Goal: Task Accomplishment & Management: Manage account settings

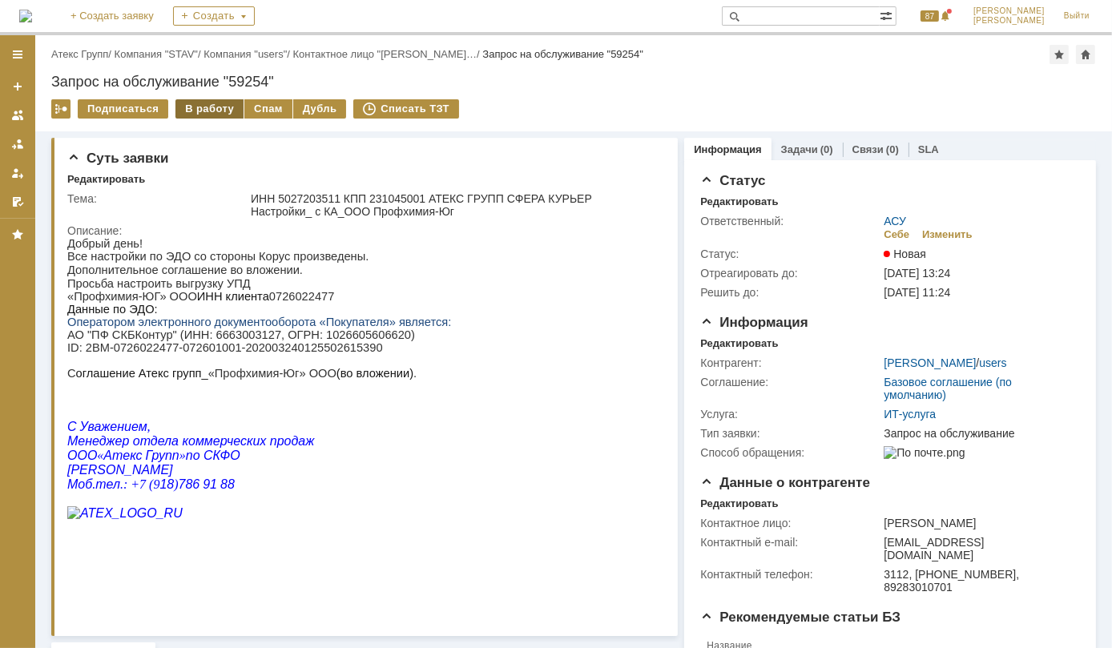
click at [216, 107] on div "В работу" at bounding box center [210, 108] width 68 height 19
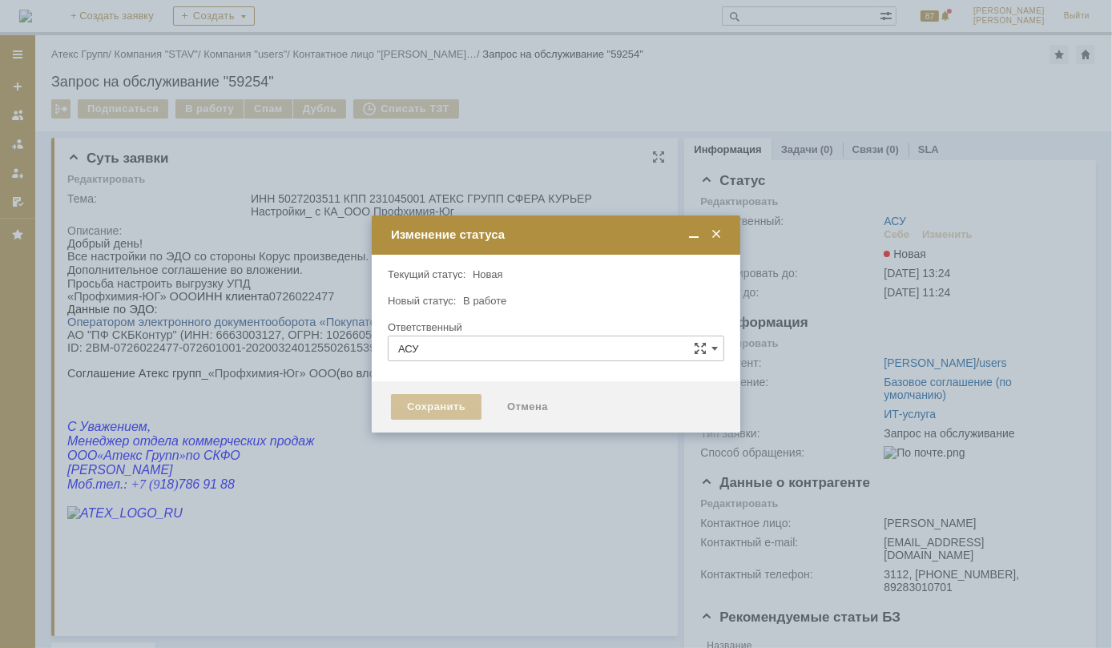
type input "[PERSON_NAME]"
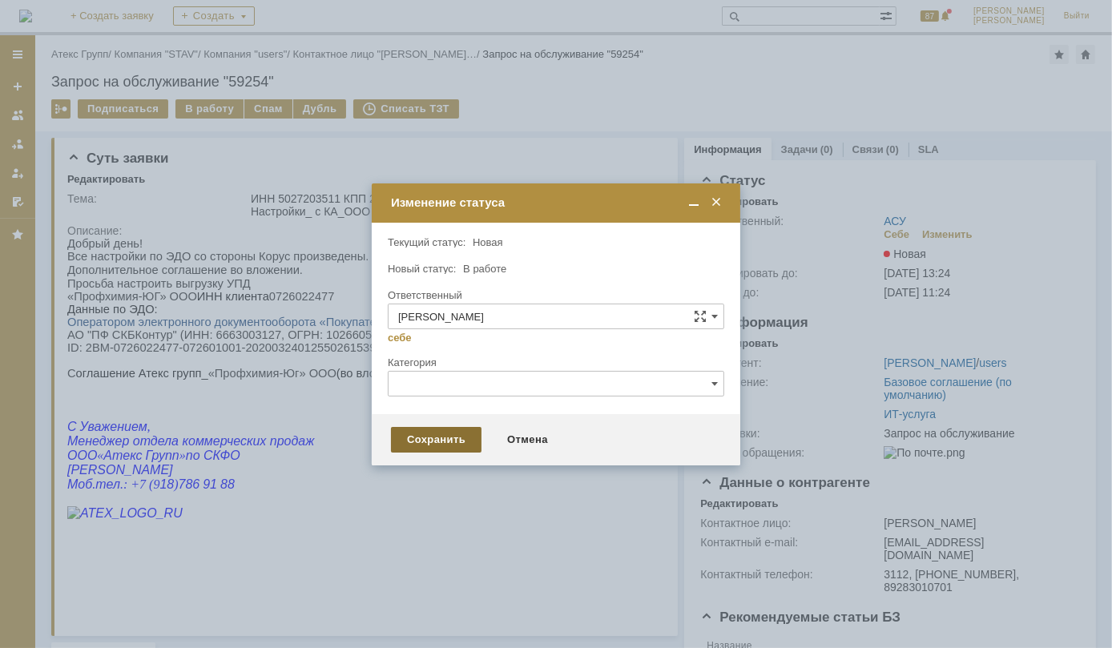
click at [433, 435] on div "Сохранить" at bounding box center [436, 440] width 91 height 26
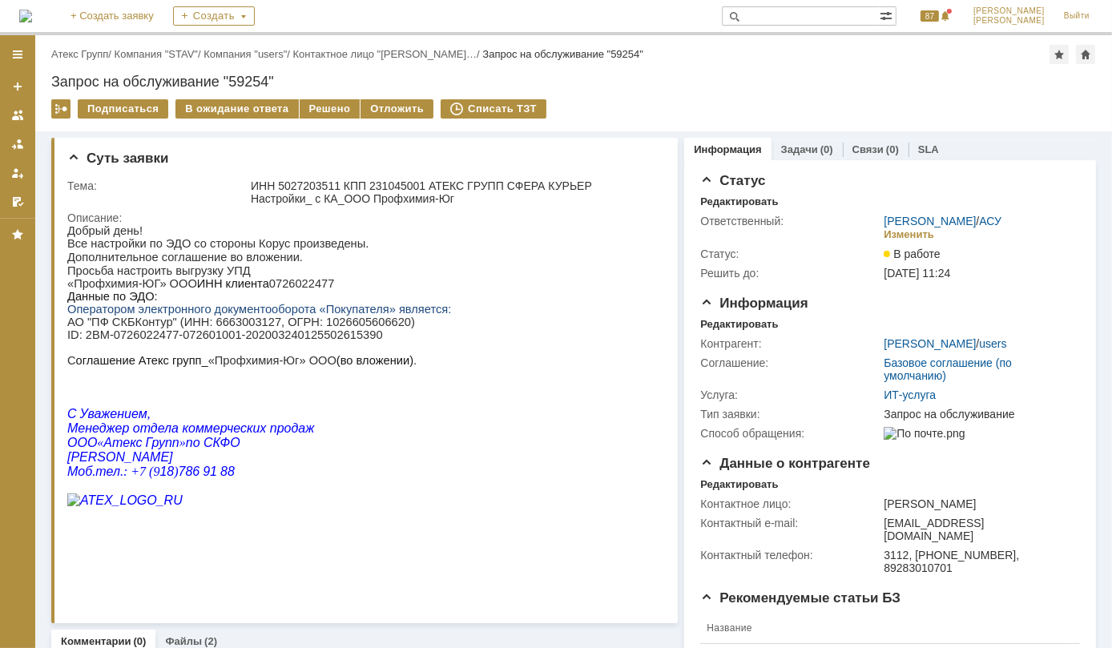
click at [277, 287] on p "«Профхимия-ЮГ» ООО ИНН клиента 0726022477" at bounding box center [259, 283] width 384 height 13
copy p "0726022477"
drag, startPoint x: 346, startPoint y: 340, endPoint x: 365, endPoint y: 342, distance: 18.6
click at [365, 341] on p "АО "ПФ СКБКонтур" (ИНН: 6663003127, ОГРН: 1026605606620) ID : 2BM-0726022477-07…" at bounding box center [259, 328] width 384 height 26
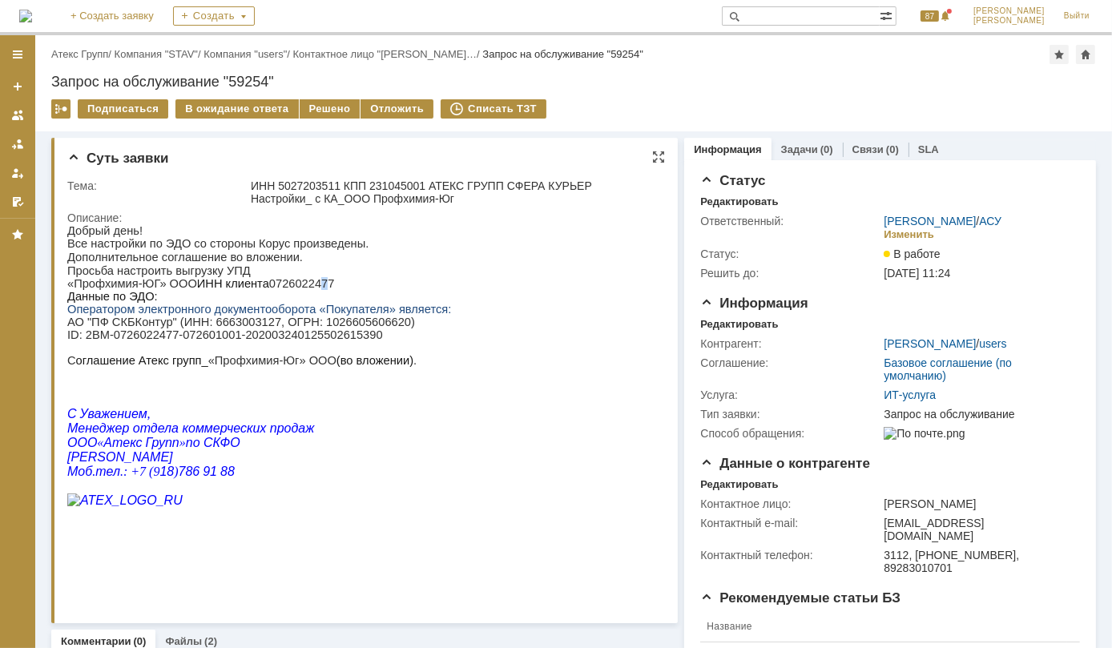
click at [296, 289] on p "«Профхимия-ЮГ» ООО ИНН клиента 0726022477" at bounding box center [259, 283] width 384 height 13
click at [105, 341] on p "АО "ПФ СКБКонтур" (ИНН: 6663003127, ОГРН: 1026605606620) ID : 2BM-0726022477-07…" at bounding box center [259, 328] width 384 height 26
drag, startPoint x: 82, startPoint y: 345, endPoint x: 362, endPoint y: 340, distance: 280.6
click at [362, 340] on p "АО "ПФ СКБКонтур" (ИНН: 6663003127, ОГРН: 1026605606620) ID : 2BM-0726022477-07…" at bounding box center [259, 328] width 384 height 26
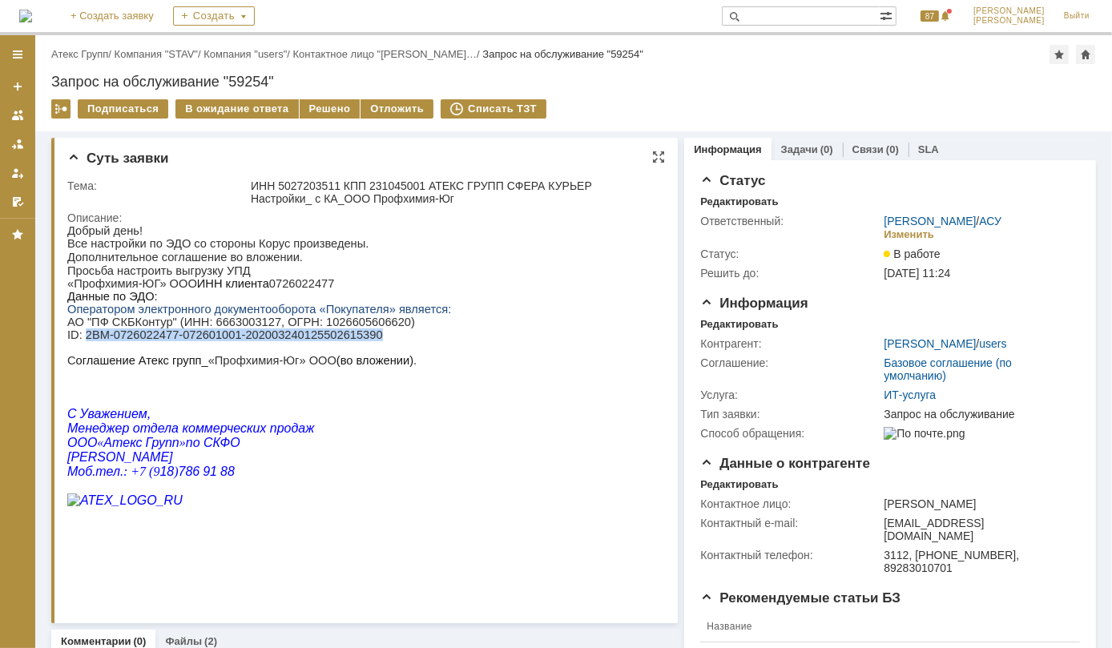
copy p "2BM-0726022477-072601001-202003240125502615390"
click at [274, 288] on p "«Профхимия-ЮГ» ООО ИНН клиента 0726022477" at bounding box center [259, 283] width 384 height 13
copy p "0726022477"
click at [313, 108] on div "Решено" at bounding box center [330, 108] width 61 height 19
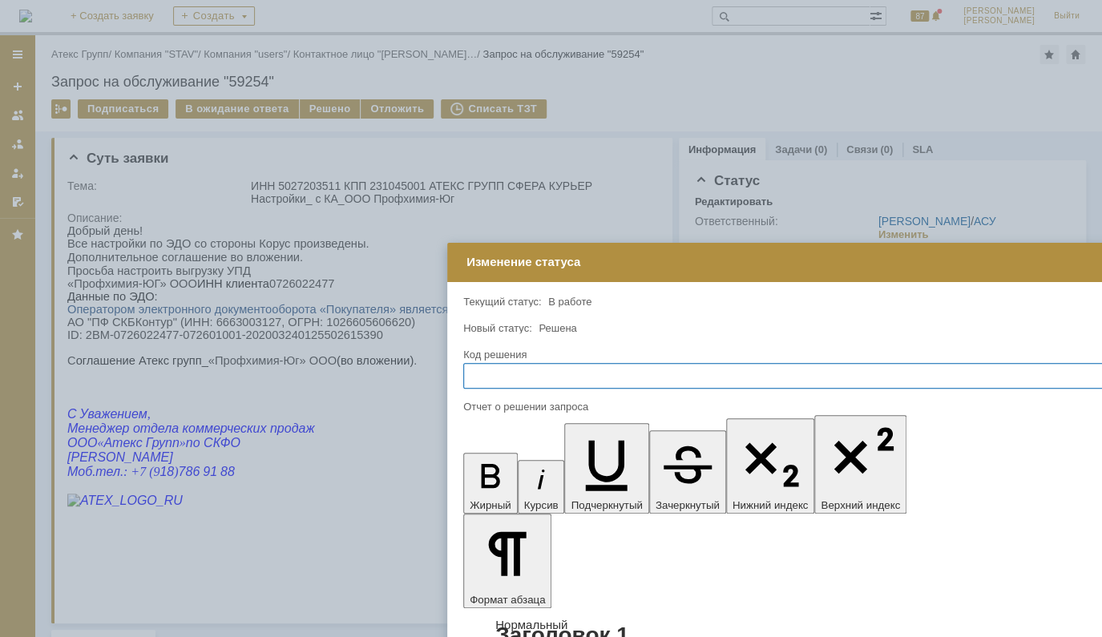
drag, startPoint x: 478, startPoint y: 143, endPoint x: 736, endPoint y: 204, distance: 265.2
click at [736, 253] on div "Изменение статуса" at bounding box center [817, 262] width 702 height 18
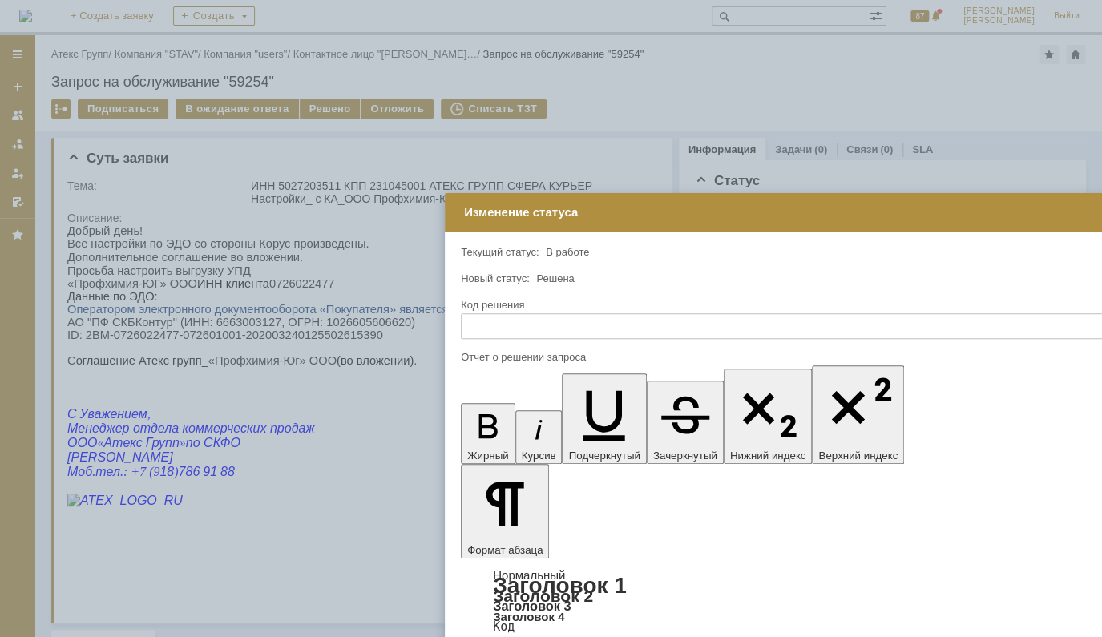
drag, startPoint x: 615, startPoint y: 4673, endPoint x: 466, endPoint y: 4651, distance: 150.8
drag, startPoint x: 604, startPoint y: 4687, endPoint x: 628, endPoint y: 4678, distance: 24.9
drag, startPoint x: 674, startPoint y: 4668, endPoint x: 470, endPoint y: 4661, distance: 203.7
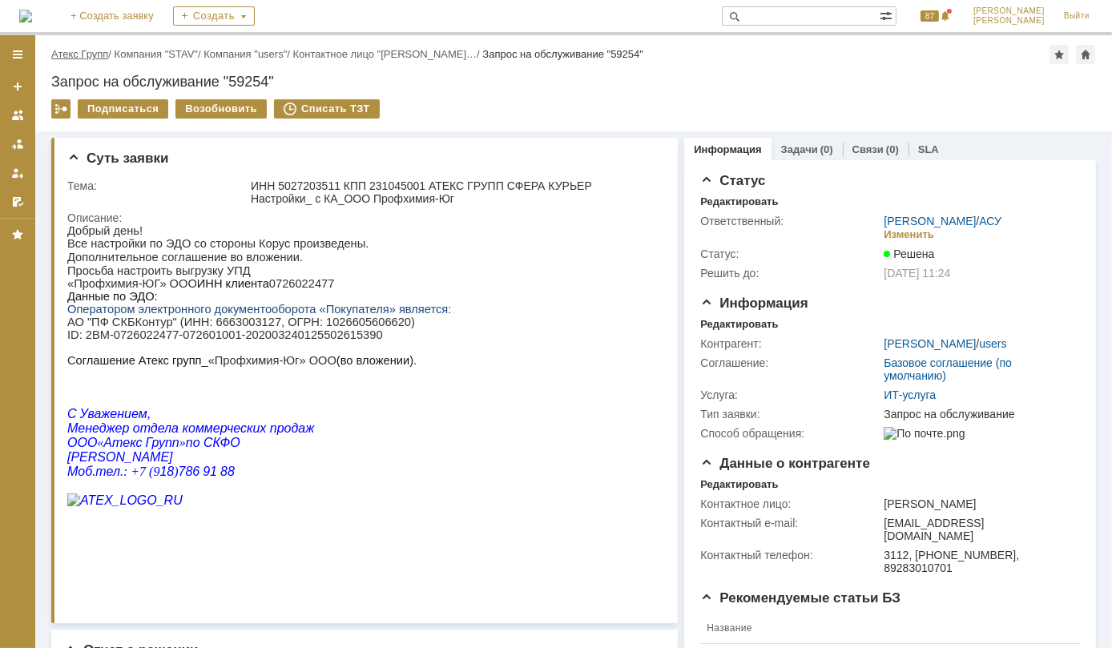
click at [87, 53] on link "Атекс Групп" at bounding box center [79, 54] width 57 height 12
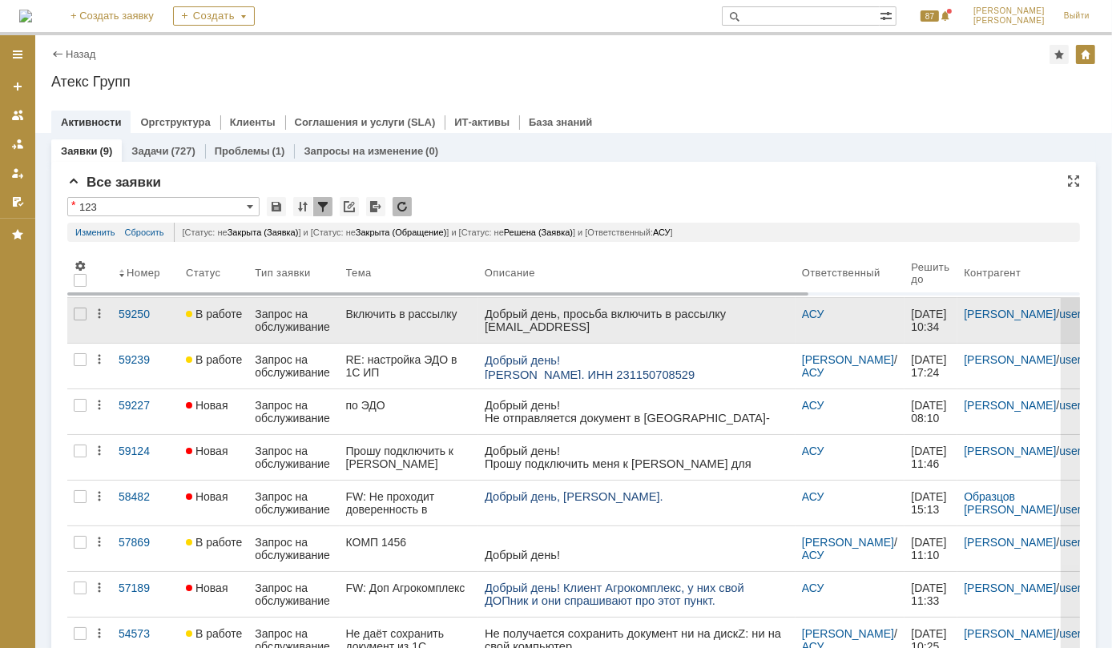
click at [297, 320] on div "Запрос на обслуживание" at bounding box center [294, 321] width 78 height 26
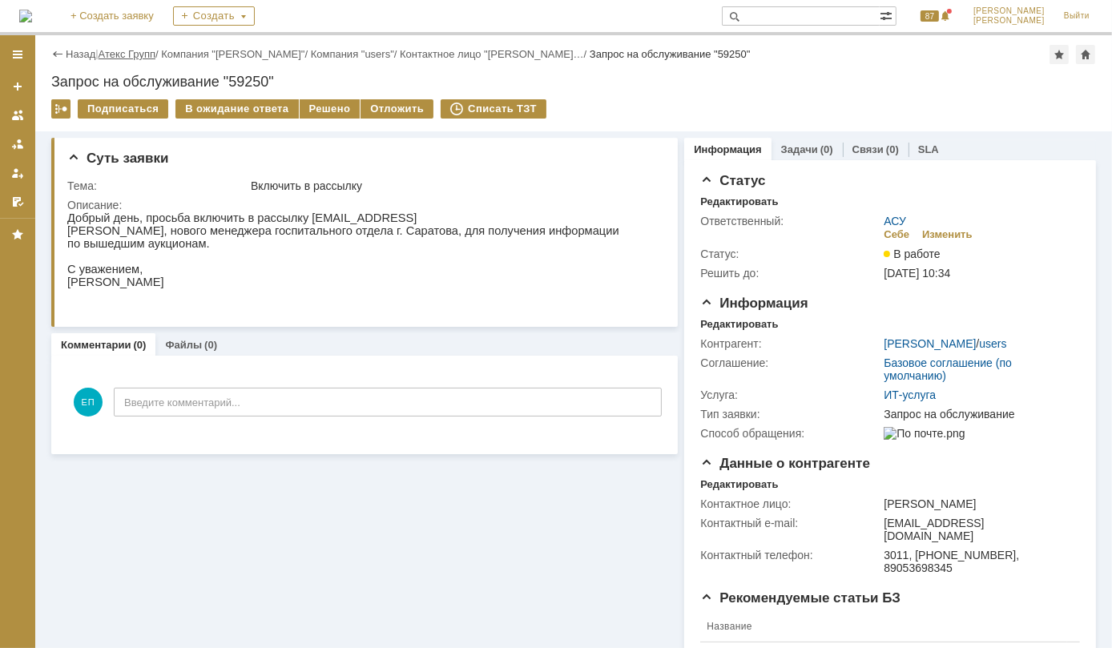
click at [141, 51] on link "Атекс Групп" at bounding box center [127, 54] width 57 height 12
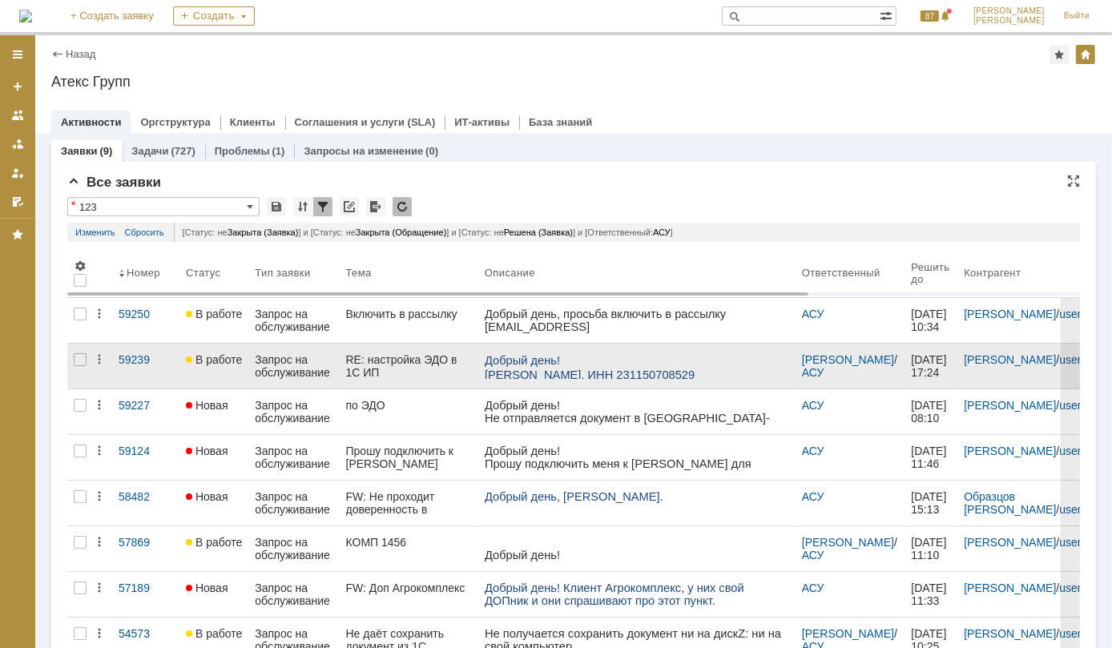
click at [391, 361] on div "RE: настройка ЭДО в 1С ИП [PERSON_NAME]" at bounding box center [409, 366] width 126 height 26
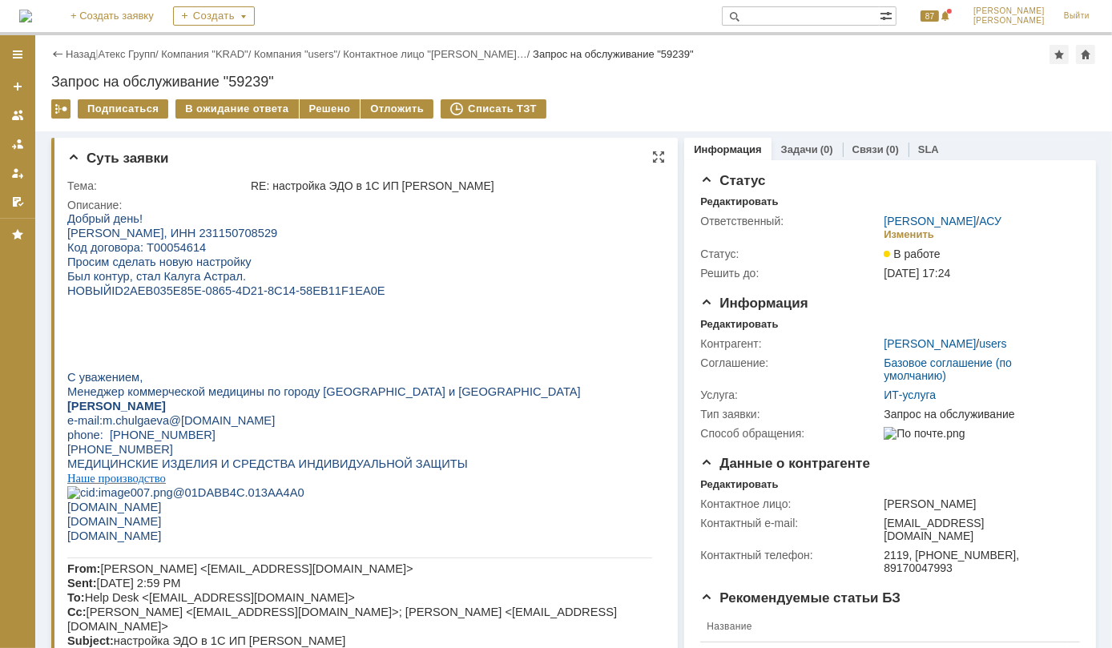
click at [277, 233] on span "[PERSON_NAME], ИНН 231150708529" at bounding box center [172, 232] width 210 height 13
copy span "231150708529"
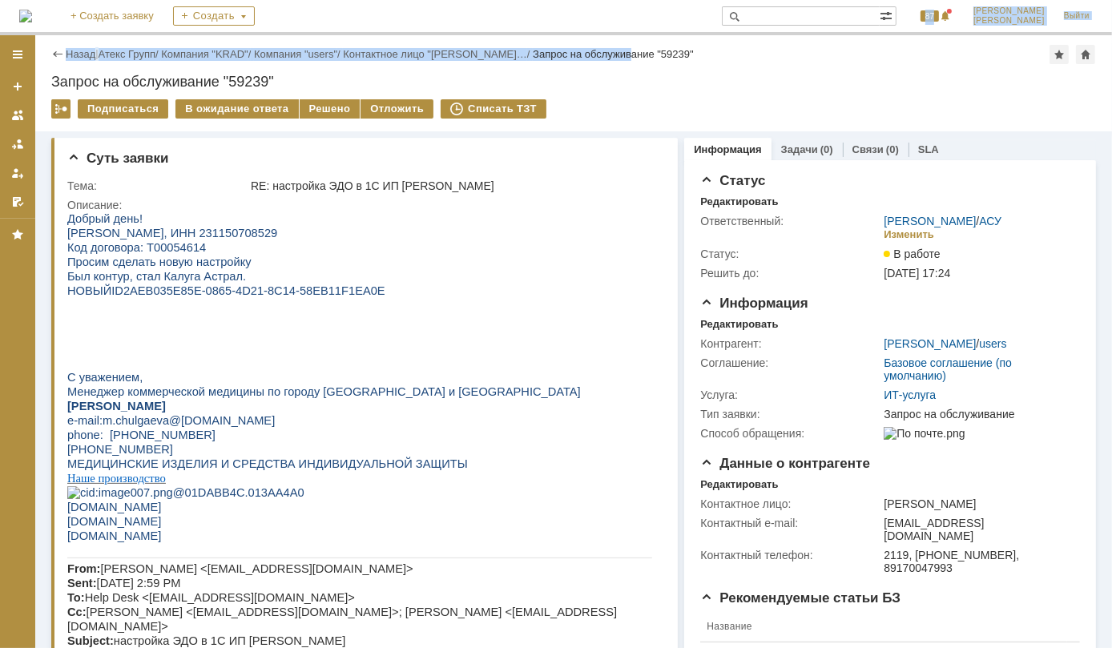
drag, startPoint x: 645, startPoint y: 55, endPoint x: 690, endPoint y: -8, distance: 77.6
click at [690, 0] on html "Идет загрузка, пожалуйста, подождите. На домашнюю + Создать заявку Создать 87 […" at bounding box center [556, 324] width 1112 height 648
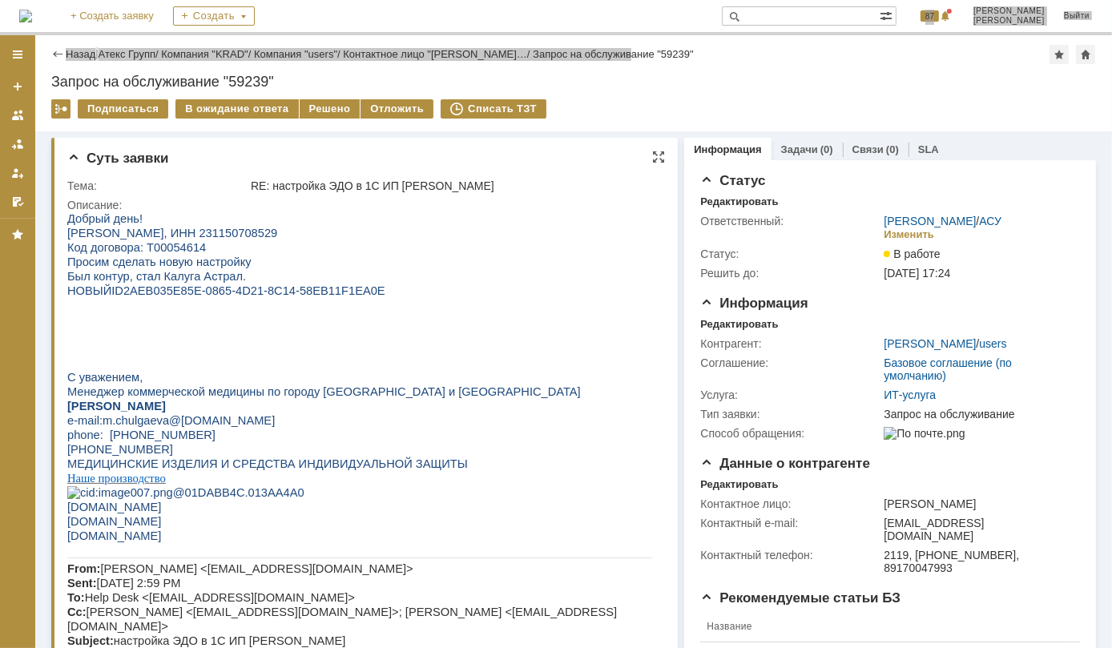
click at [277, 231] on span "[PERSON_NAME], ИНН 231150708529" at bounding box center [172, 232] width 210 height 13
click at [277, 236] on span "[PERSON_NAME], ИНН 231150708529" at bounding box center [172, 232] width 210 height 13
copy span "231150708529"
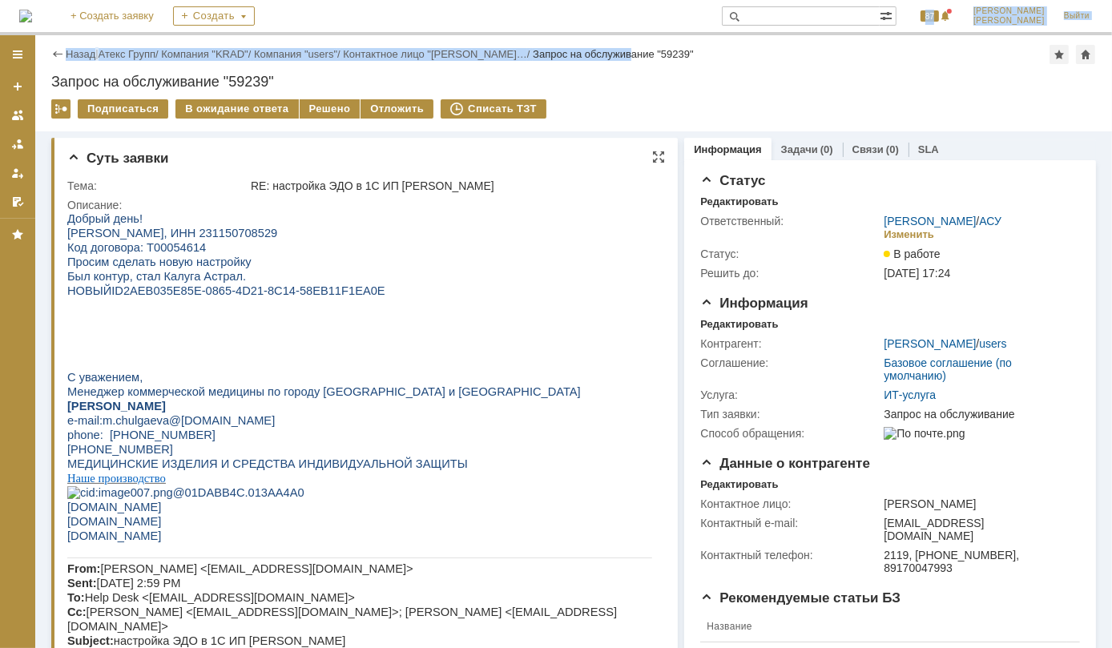
click at [428, 184] on div "RE: настройка ЭДО в 1С ИП [PERSON_NAME]" at bounding box center [454, 186] width 406 height 13
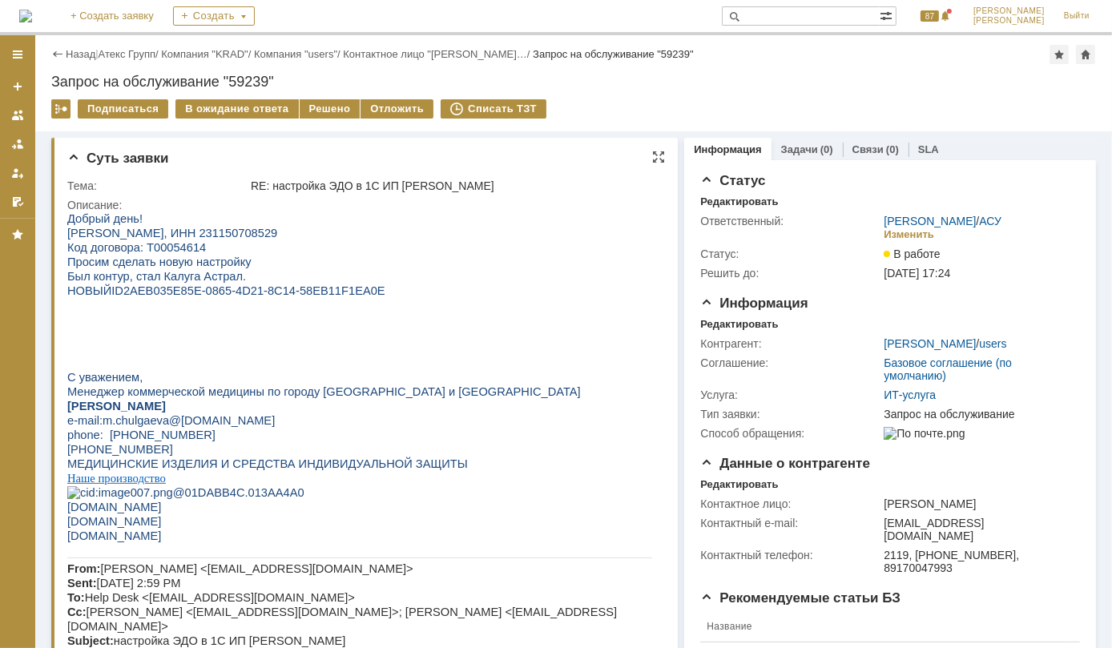
click at [430, 176] on td "RE: настройка ЭДО в 1С ИП [PERSON_NAME]" at bounding box center [454, 185] width 412 height 19
drag, startPoint x: 430, startPoint y: 176, endPoint x: 491, endPoint y: 170, distance: 62.0
drag, startPoint x: 491, startPoint y: 170, endPoint x: 556, endPoint y: 176, distance: 65.2
click at [556, 176] on td "RE: настройка ЭДО в 1С ИП [PERSON_NAME]" at bounding box center [454, 185] width 412 height 19
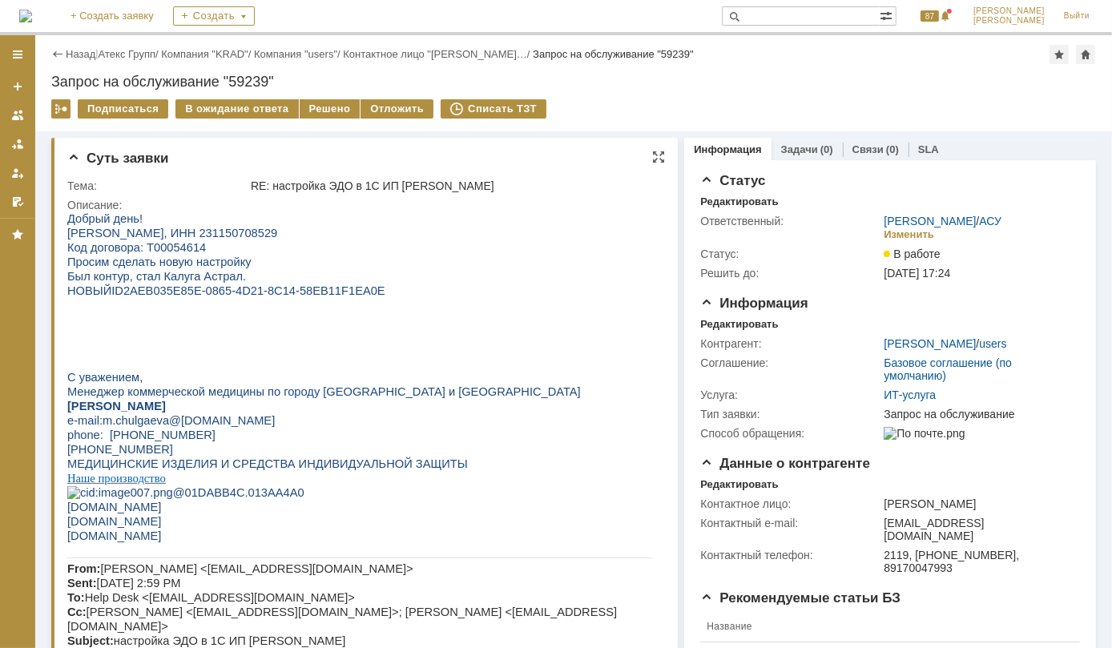
click at [277, 236] on span "[PERSON_NAME], ИНН 231150708529" at bounding box center [172, 232] width 210 height 13
copy span "231150708529"
click at [325, 108] on div "Решено" at bounding box center [330, 108] width 61 height 19
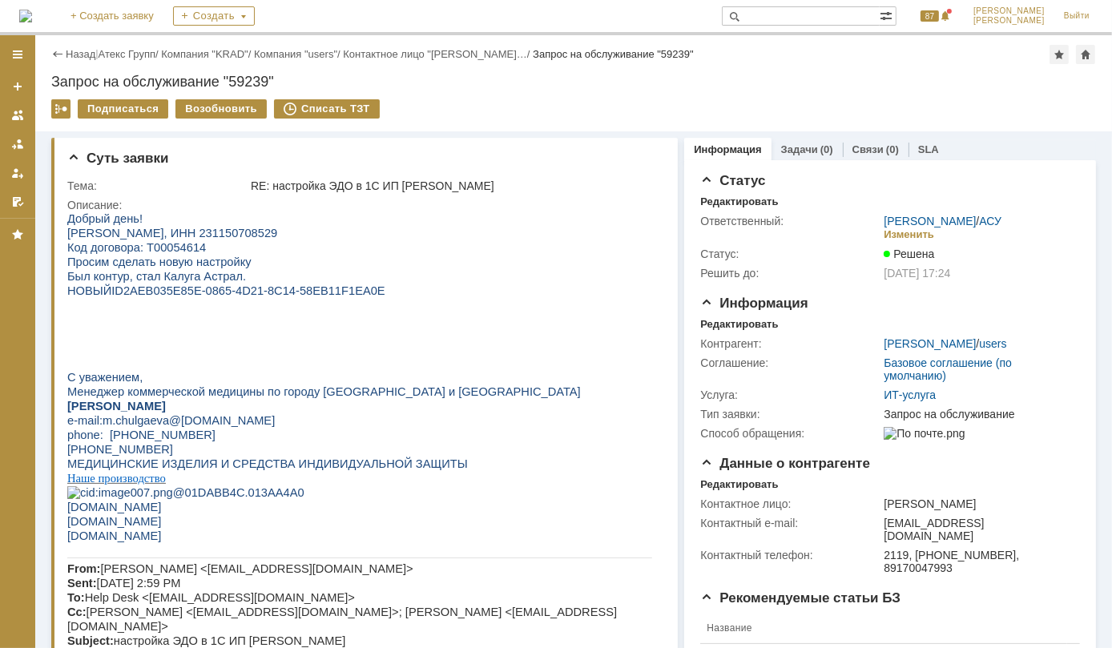
drag, startPoint x: 119, startPoint y: 49, endPoint x: 162, endPoint y: 70, distance: 48.0
click at [119, 49] on link "Атекс Групп" at bounding box center [127, 54] width 57 height 12
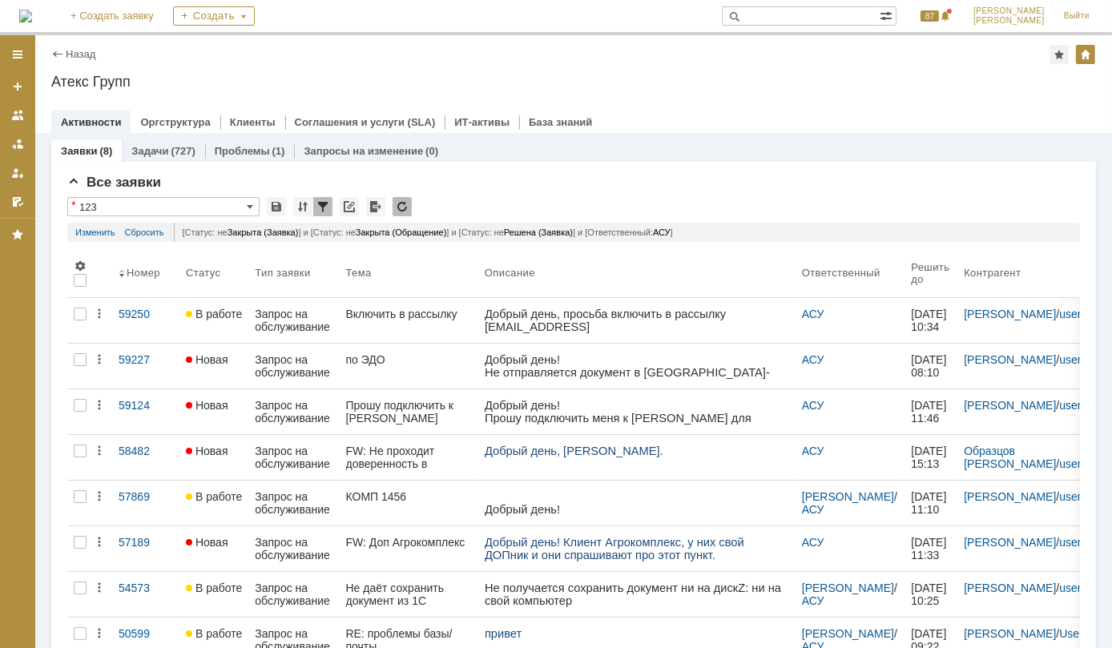
drag, startPoint x: 294, startPoint y: 358, endPoint x: 311, endPoint y: 400, distance: 44.9
click at [294, 357] on div "Запрос на обслуживание" at bounding box center [294, 366] width 78 height 26
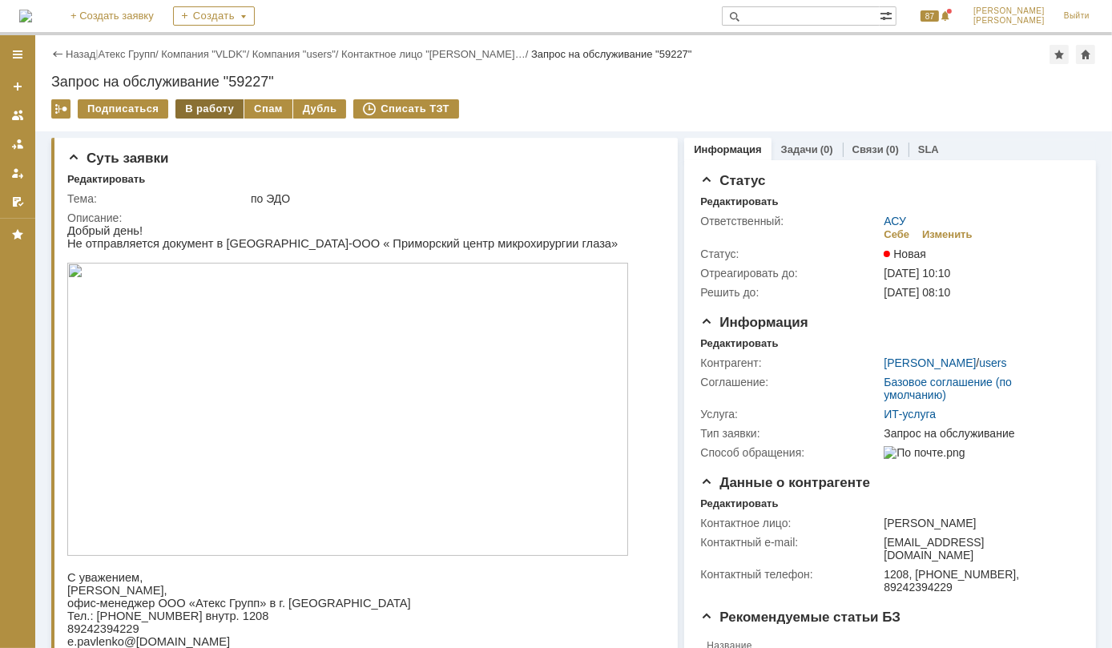
click at [208, 107] on div "В работу" at bounding box center [210, 108] width 68 height 19
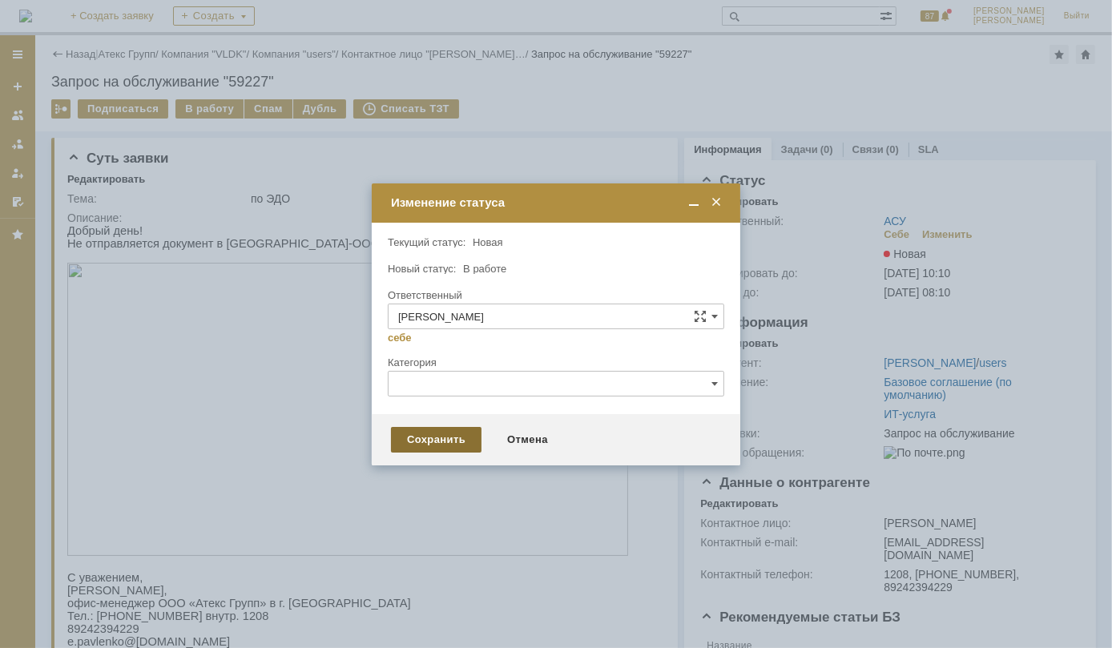
click at [444, 440] on div "Сохранить" at bounding box center [436, 440] width 91 height 26
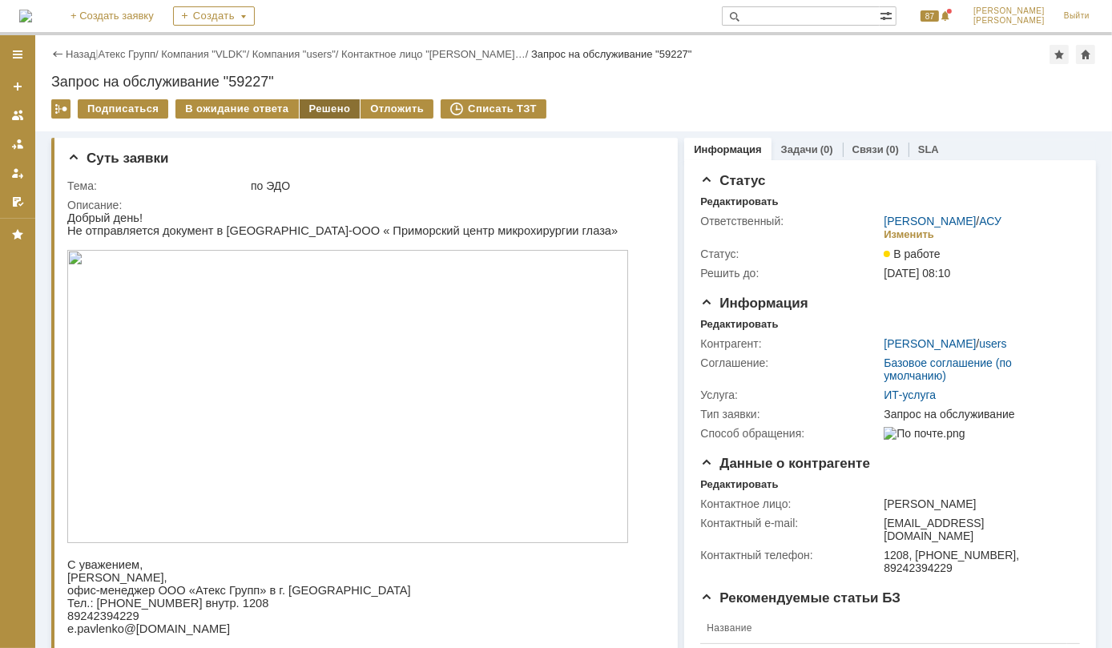
click at [321, 107] on div "Решено" at bounding box center [330, 108] width 61 height 19
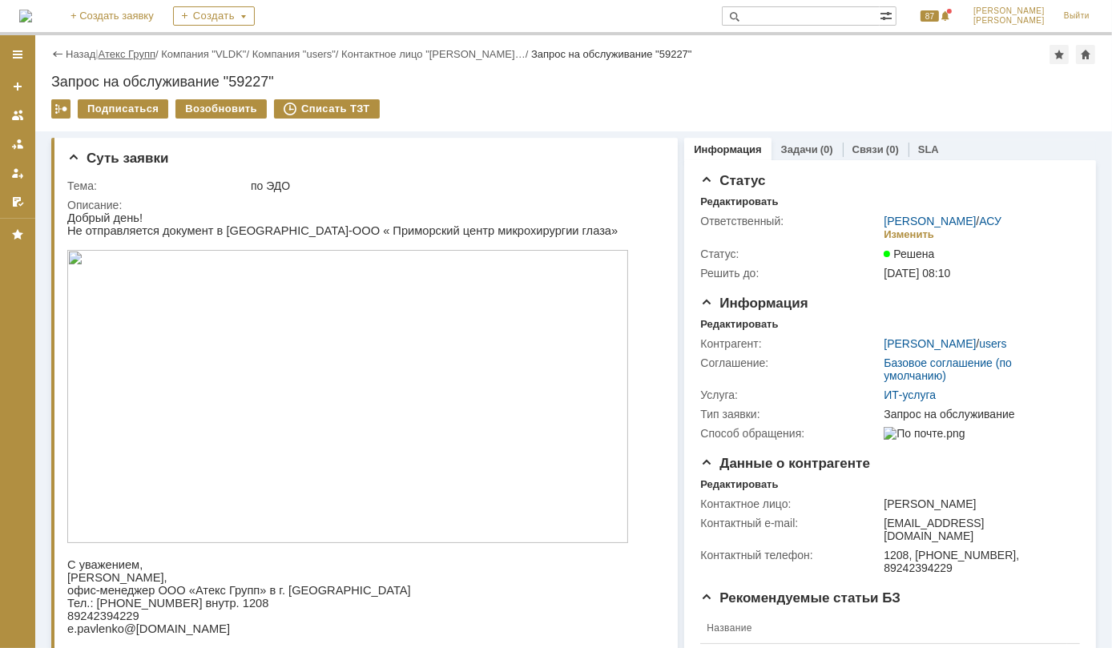
click at [139, 49] on link "Атекс Групп" at bounding box center [127, 54] width 57 height 12
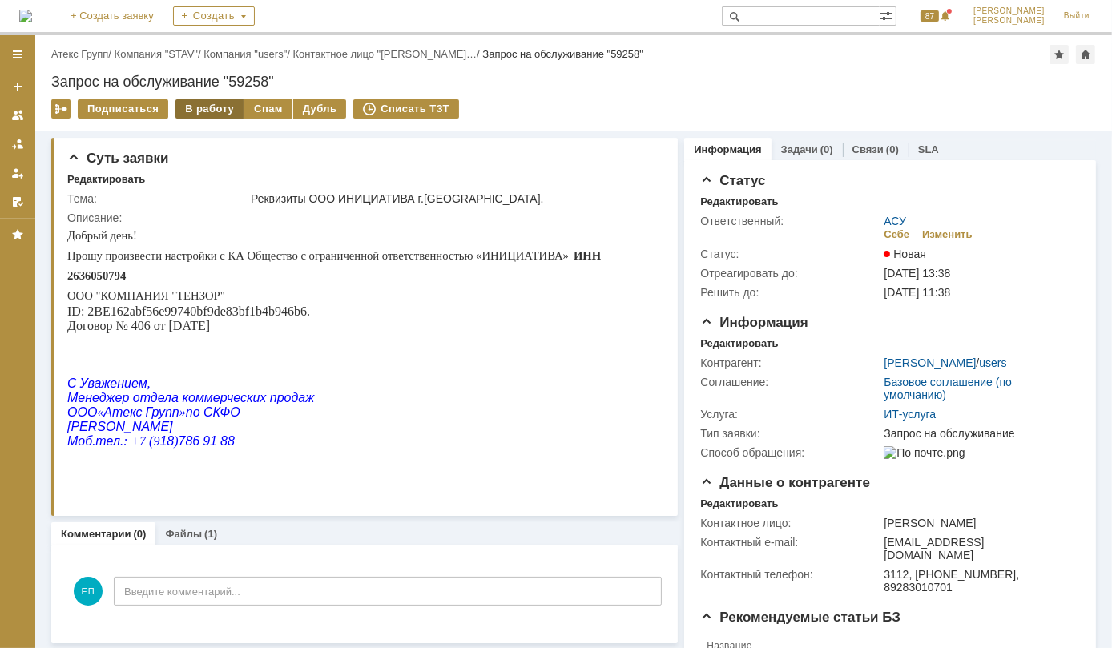
click at [200, 109] on div "В работу" at bounding box center [210, 108] width 68 height 19
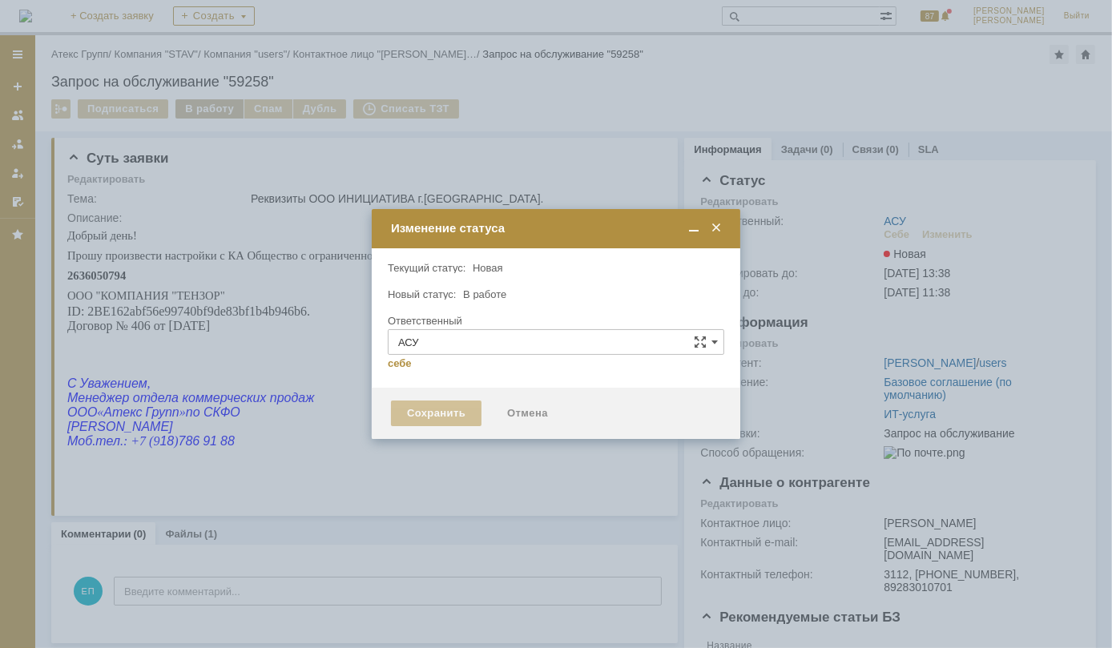
type input "[PERSON_NAME]"
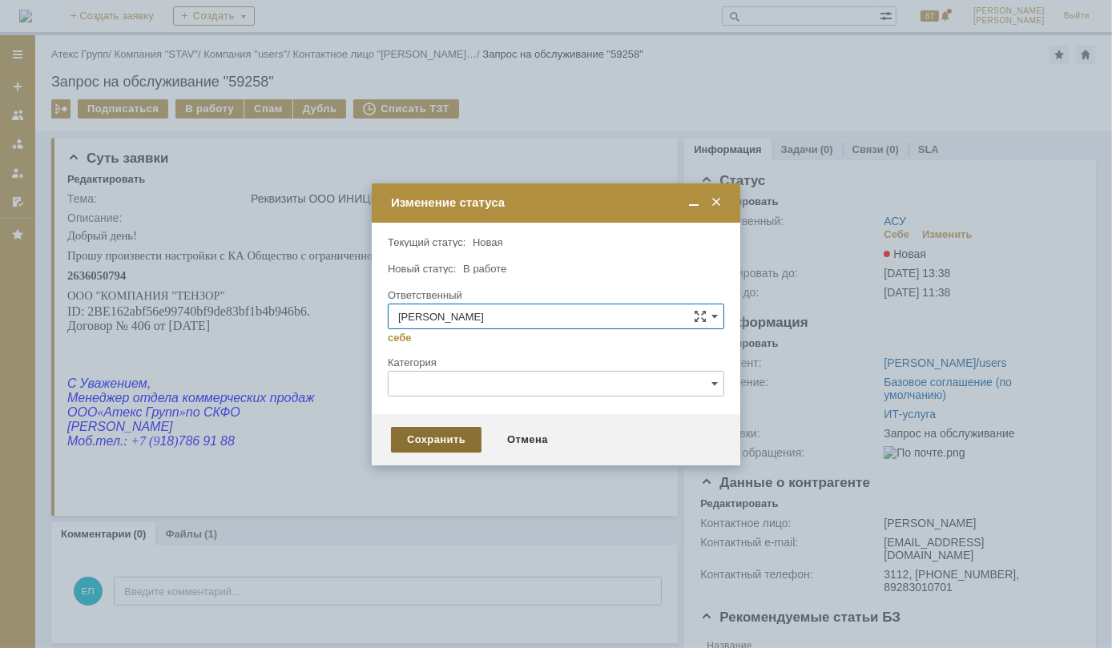
click at [422, 446] on div "Сохранить" at bounding box center [436, 440] width 91 height 26
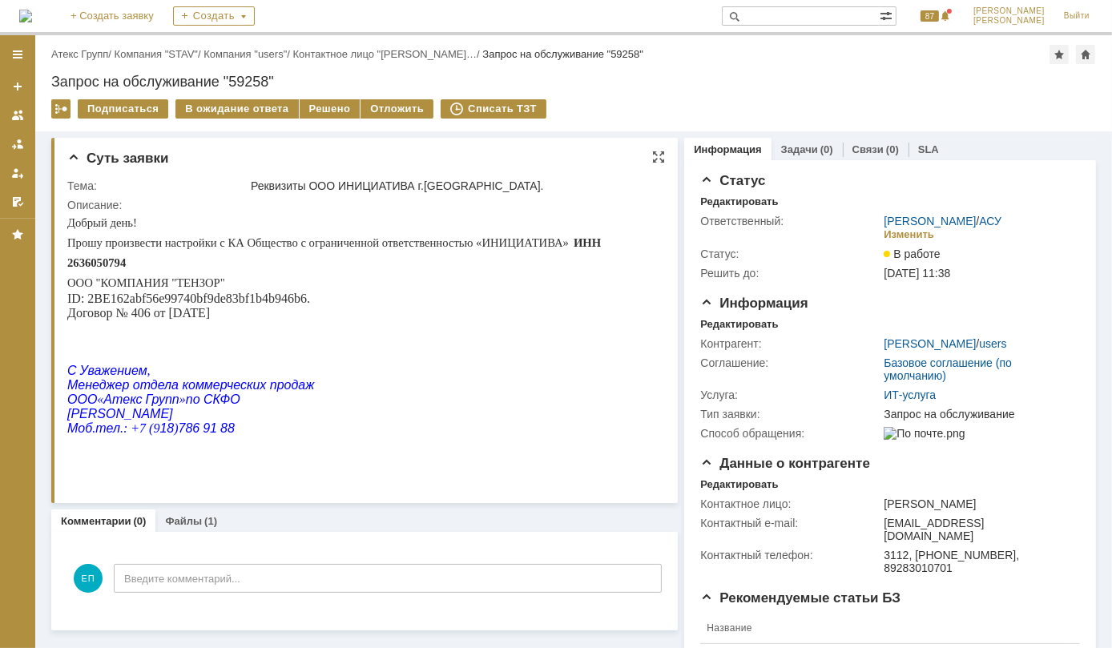
click at [90, 260] on span "ИНН 2636050794" at bounding box center [334, 252] width 534 height 33
copy span "2636050794"
click at [111, 266] on span "ИНН 2636050794" at bounding box center [334, 252] width 534 height 33
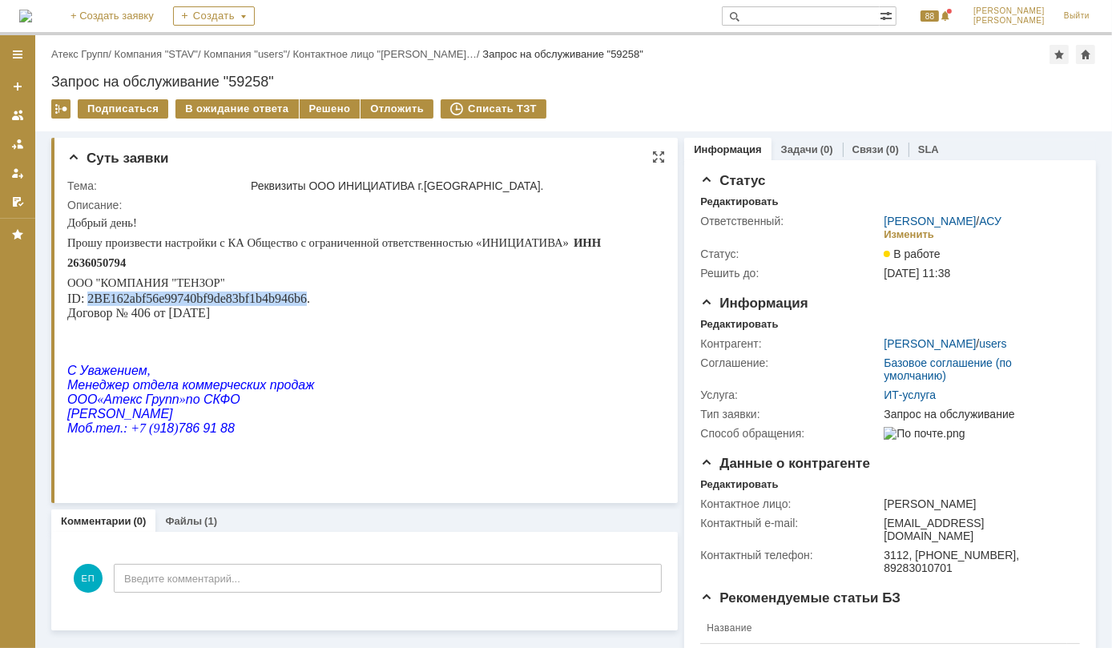
drag, startPoint x: 88, startPoint y: 299, endPoint x: 305, endPoint y: 299, distance: 216.4
click at [305, 299] on p "ID : 2 BE 162 abf 56 e 99740 bf 9 de 83 bf 1 b 4 b 946 b 6. Договор № 406 от 25…" at bounding box center [359, 305] width 585 height 29
click at [325, 112] on div "Решено" at bounding box center [330, 108] width 61 height 19
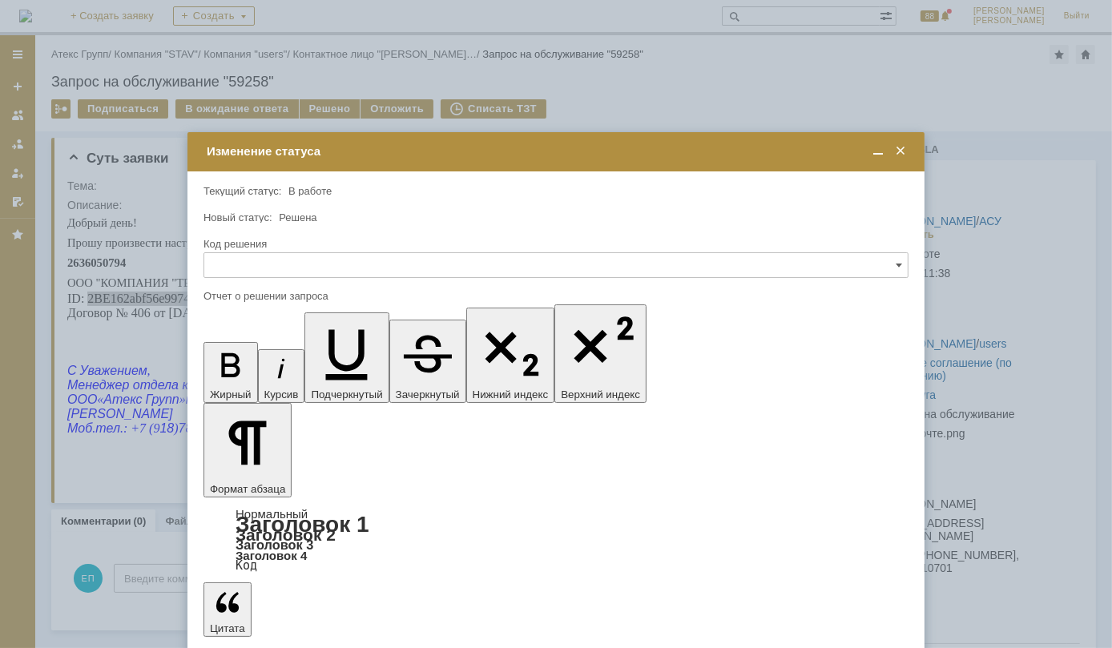
drag, startPoint x: 325, startPoint y: 486, endPoint x: 146, endPoint y: 182, distance: 352.4
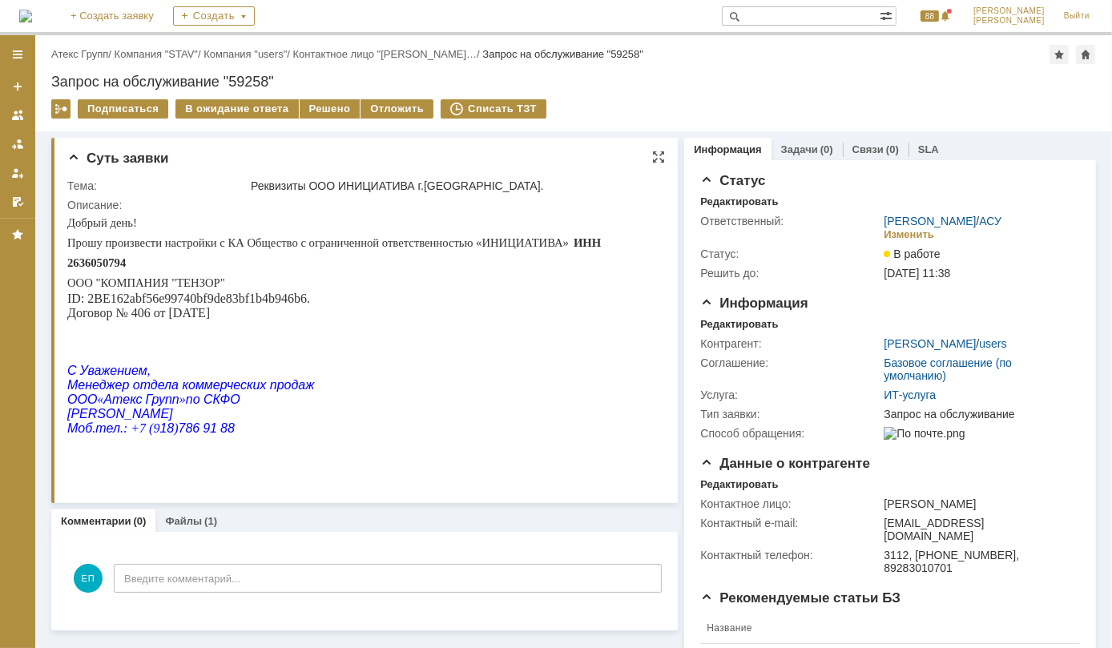
click at [108, 266] on span "ИНН 2636050794" at bounding box center [334, 252] width 534 height 33
copy span "2636050794"
click at [321, 106] on div "Решено" at bounding box center [330, 108] width 61 height 19
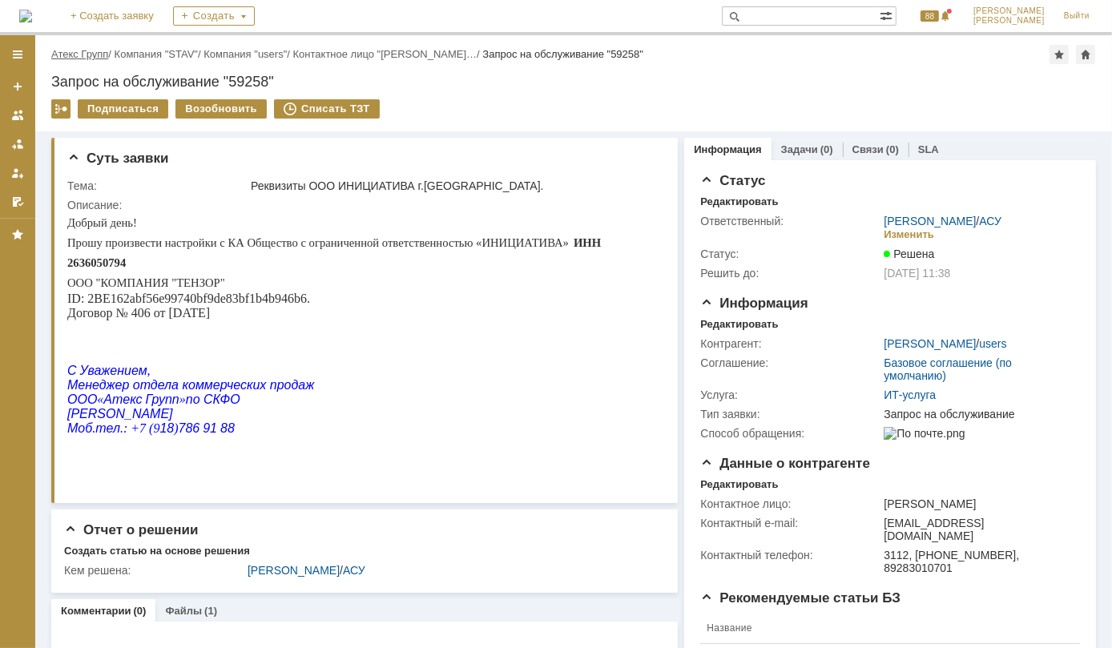
click at [99, 49] on link "Атекс Групп" at bounding box center [79, 54] width 57 height 12
